Goal: Task Accomplishment & Management: Manage account settings

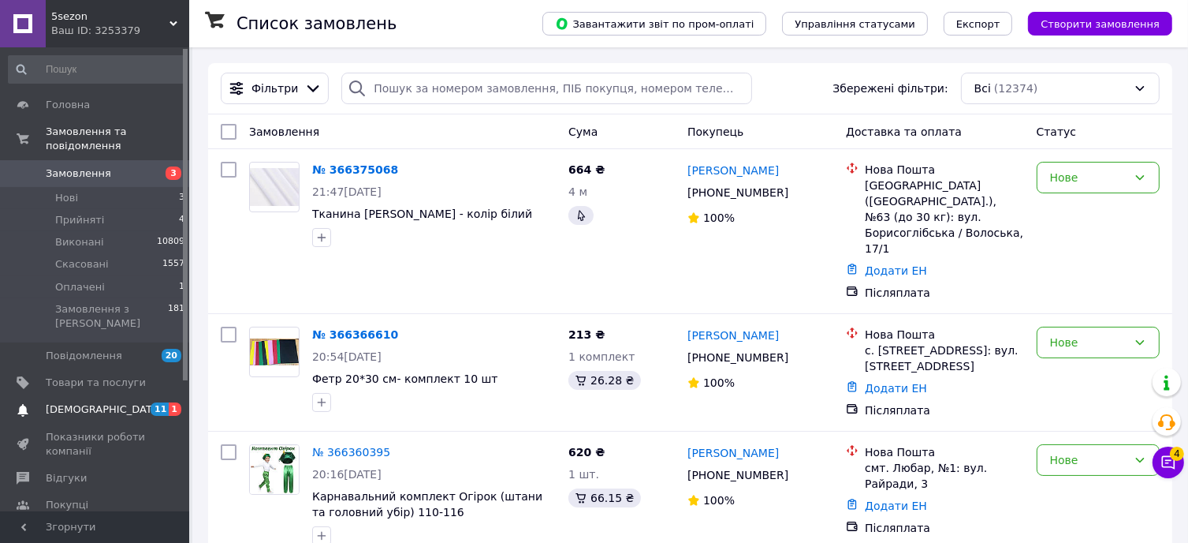
click at [115, 402] on span "[DEMOGRAPHIC_DATA]" at bounding box center [96, 409] width 100 height 14
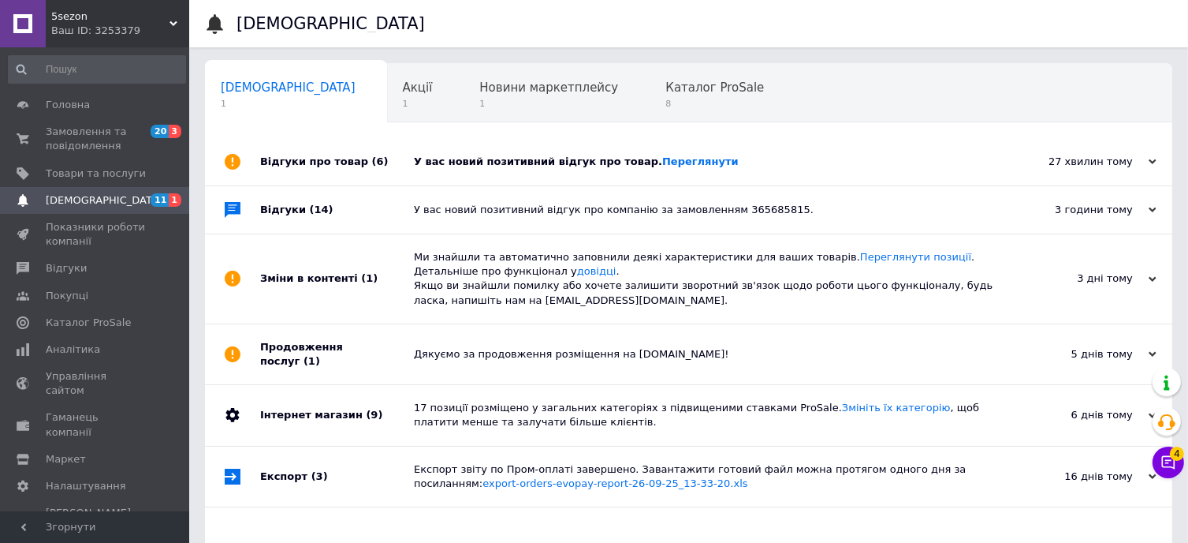
click at [595, 165] on div "У вас новий позитивний відгук про товар. Переглянути" at bounding box center [706, 162] width 585 height 14
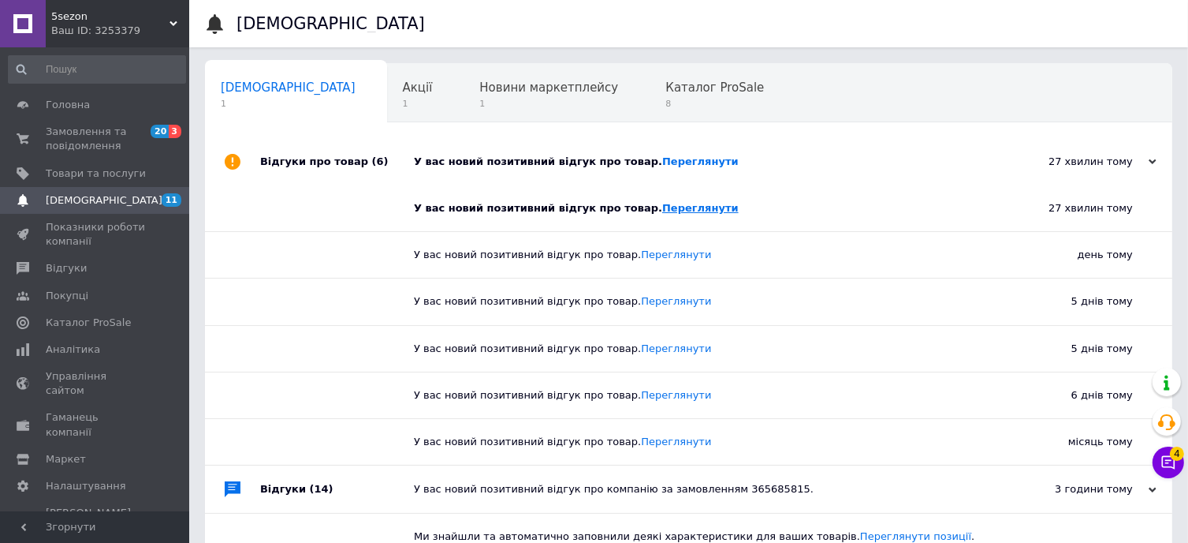
click at [662, 204] on link "Переглянути" at bounding box center [700, 208] width 76 height 12
click at [117, 127] on span "Замовлення та повідомлення" at bounding box center [96, 139] width 100 height 28
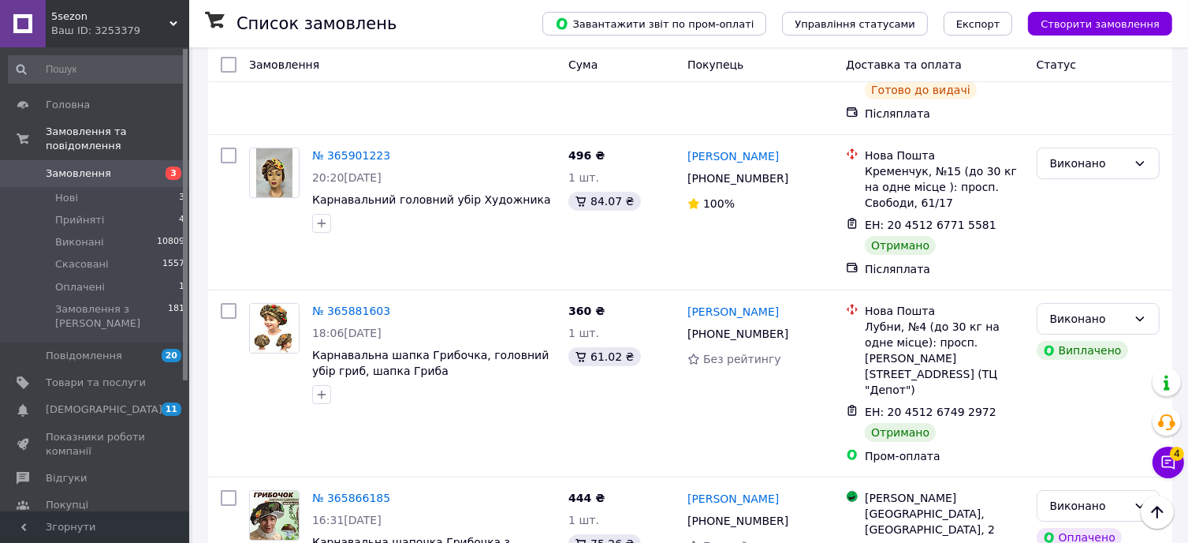
scroll to position [5441, 0]
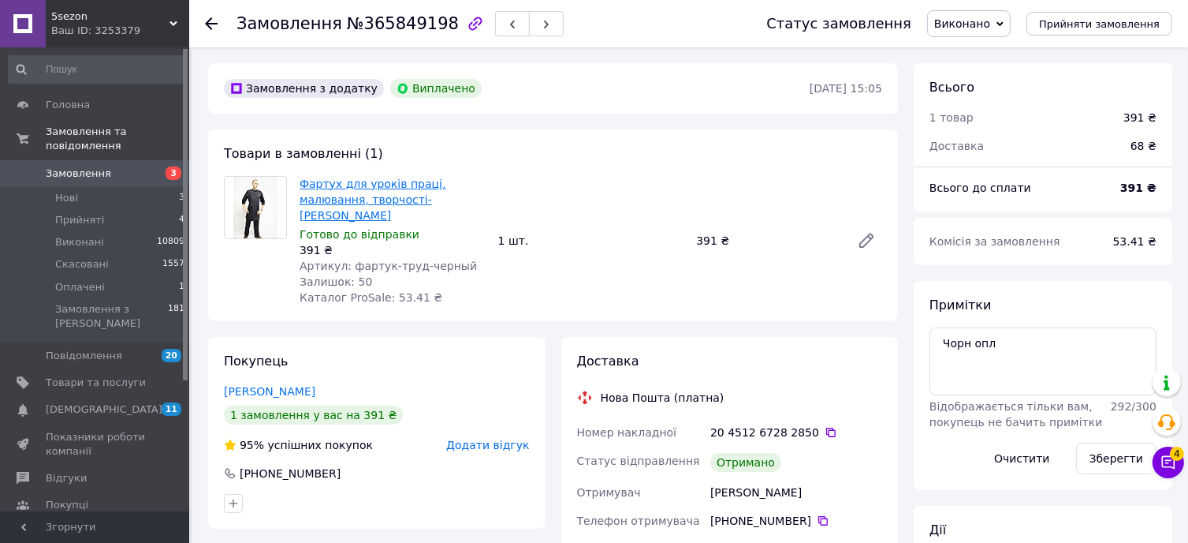
scroll to position [95, 0]
click at [382, 195] on link "Фартух для уроків праці, малювання, творчості-[PERSON_NAME]" at bounding box center [373, 199] width 146 height 44
click at [126, 166] on span "Замовлення" at bounding box center [96, 173] width 100 height 14
